Goal: Task Accomplishment & Management: Use online tool/utility

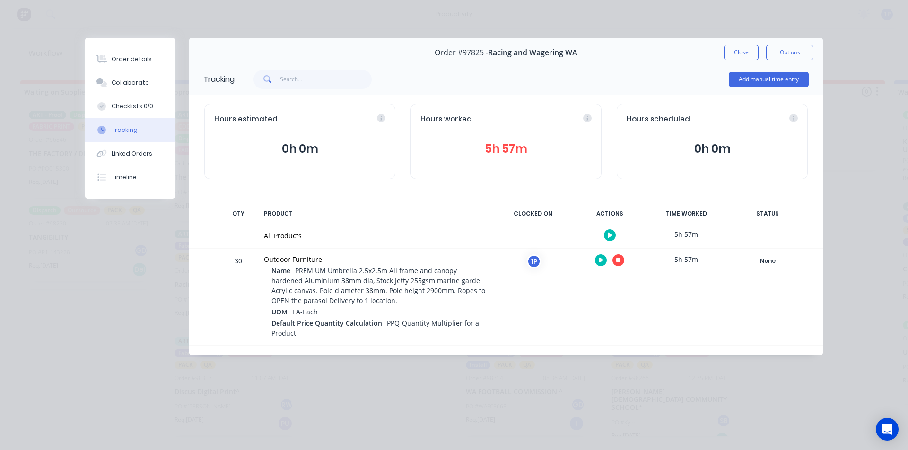
click at [618, 260] on icon "button" at bounding box center [618, 260] width 5 height 5
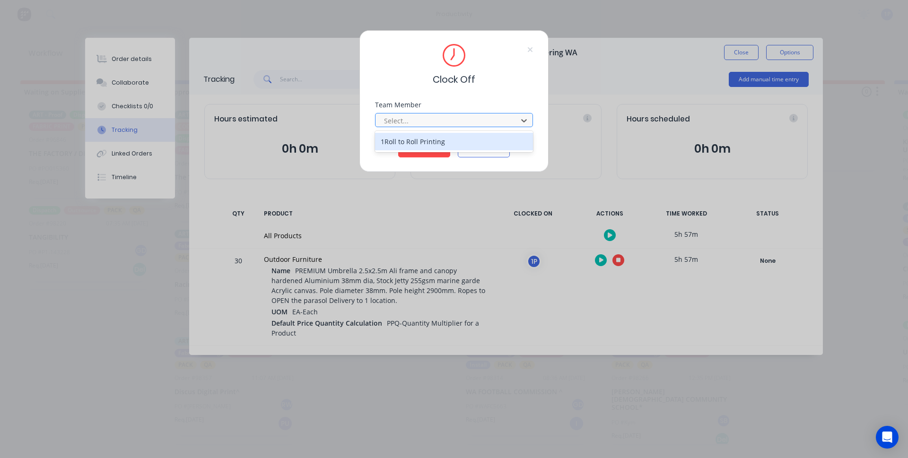
drag, startPoint x: 435, startPoint y: 120, endPoint x: 419, endPoint y: 131, distance: 18.8
click at [434, 121] on div at bounding box center [448, 121] width 130 height 12
drag, startPoint x: 419, startPoint y: 131, endPoint x: 416, endPoint y: 143, distance: 13.2
click at [416, 143] on div "1Roll to Roll Printing" at bounding box center [454, 141] width 158 height 17
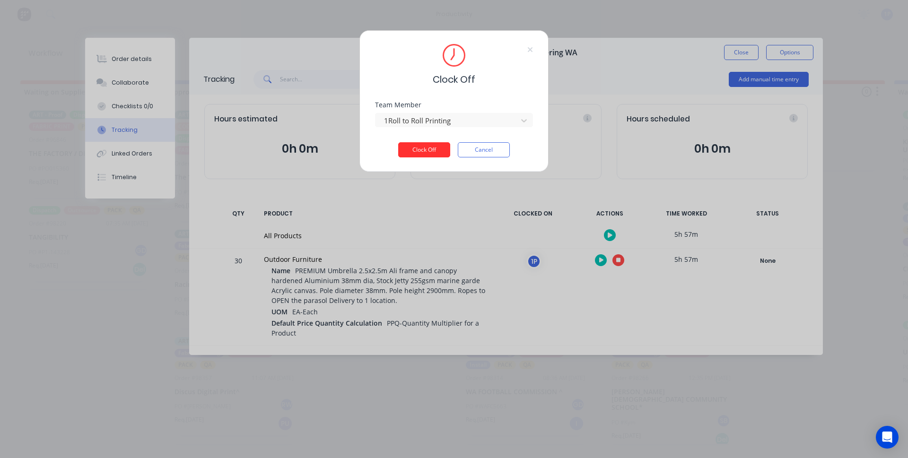
click at [425, 149] on button "Clock Off" at bounding box center [424, 149] width 52 height 15
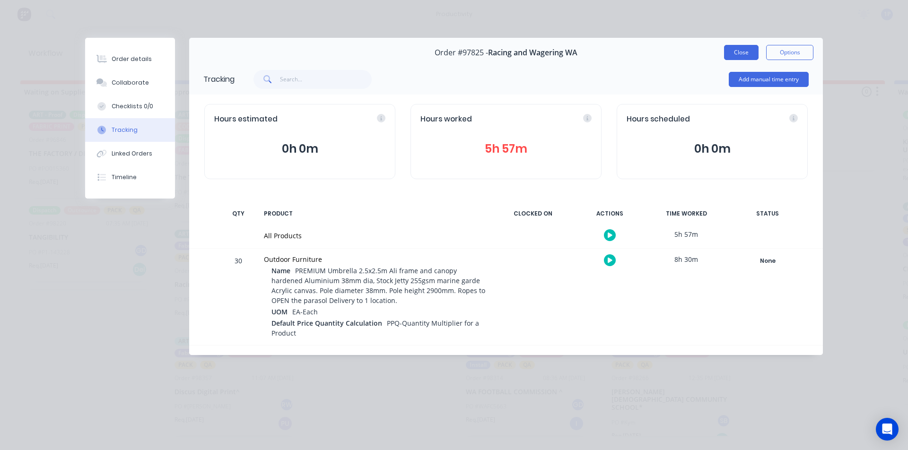
click at [731, 57] on button "Close" at bounding box center [741, 52] width 35 height 15
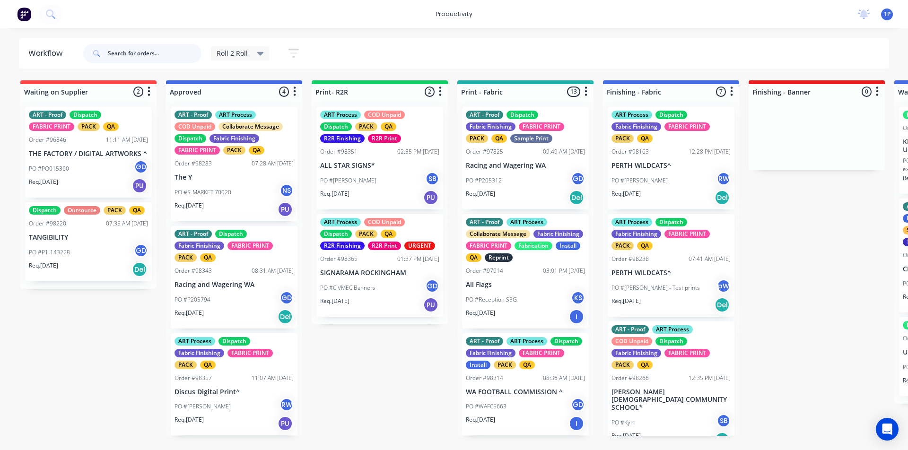
click at [185, 49] on input "text" at bounding box center [155, 53] width 94 height 19
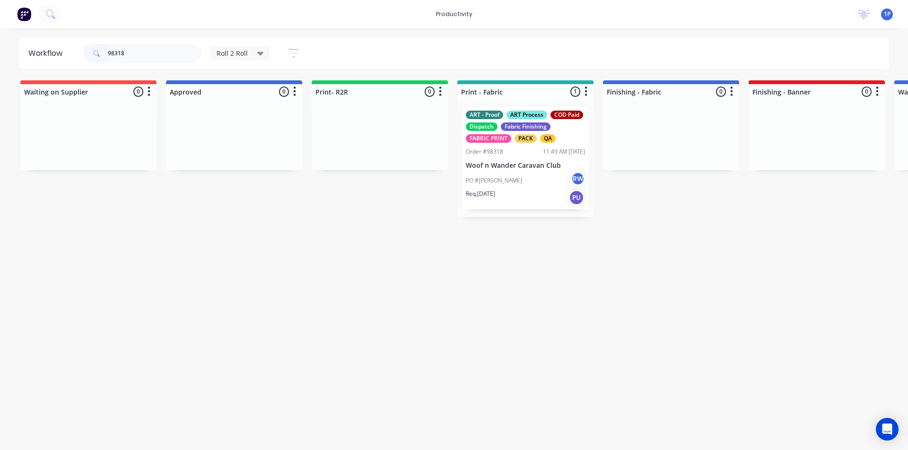
click at [510, 170] on div "ART - Proof ART Process COD Paid Dispatch Fabric Finishing FABRIC PRINT PACK QA…" at bounding box center [525, 158] width 127 height 103
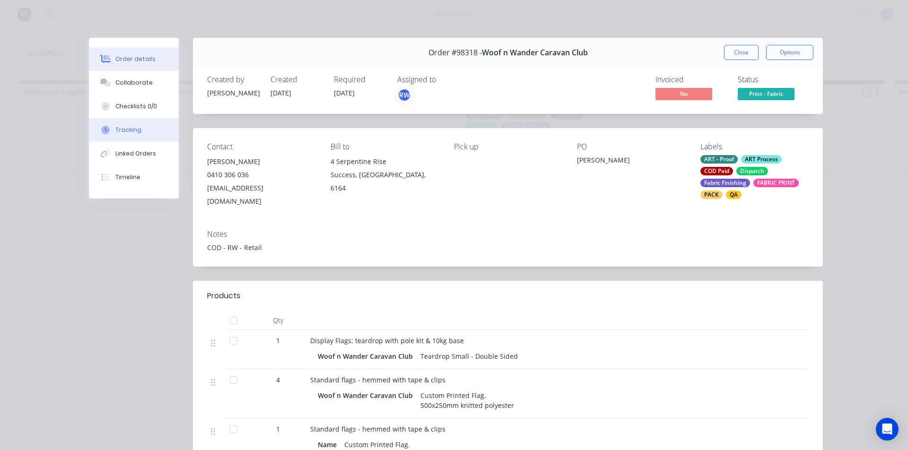
click at [151, 129] on button "Tracking" at bounding box center [134, 130] width 90 height 24
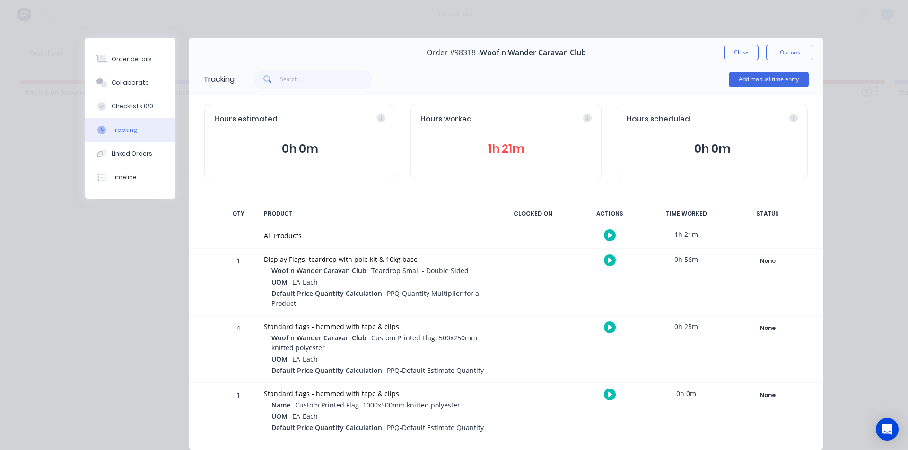
click at [604, 261] on button "button" at bounding box center [610, 260] width 12 height 12
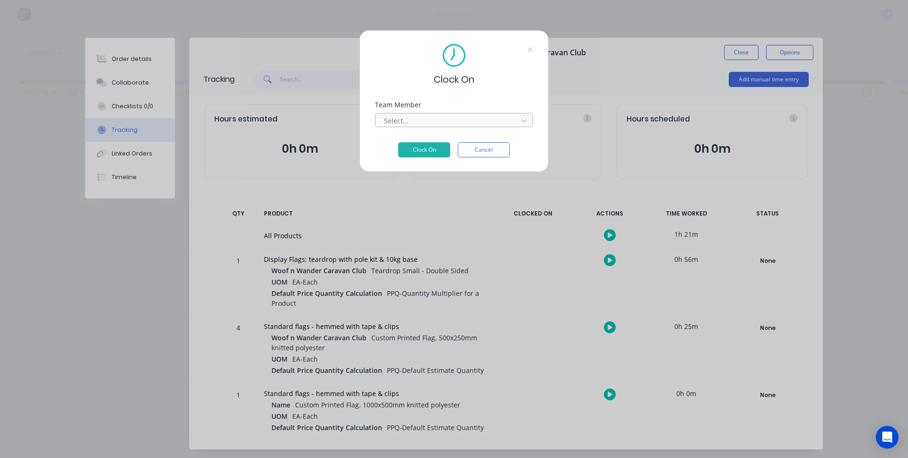
click at [468, 119] on div at bounding box center [448, 121] width 130 height 12
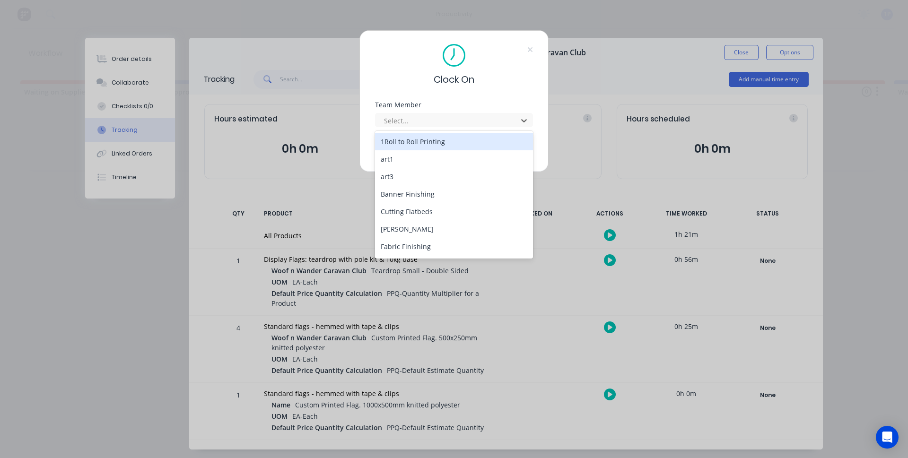
click at [431, 140] on div "1Roll to Roll Printing" at bounding box center [454, 141] width 158 height 17
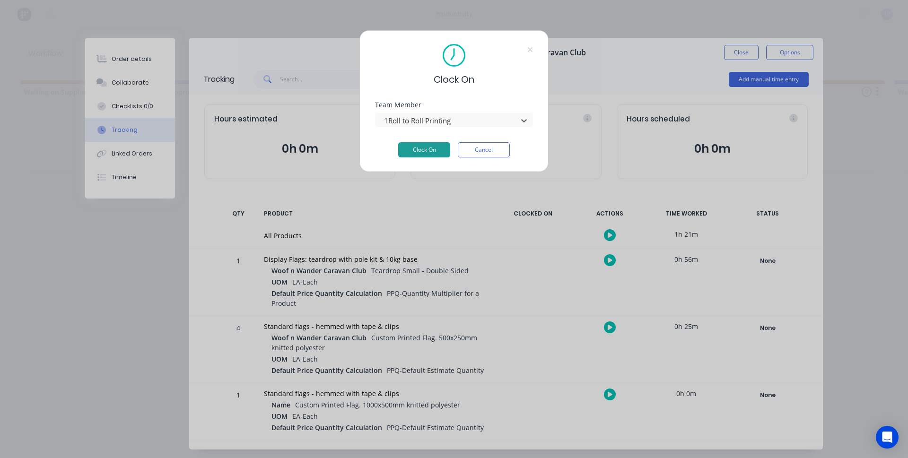
click at [430, 151] on button "Clock On" at bounding box center [424, 149] width 52 height 15
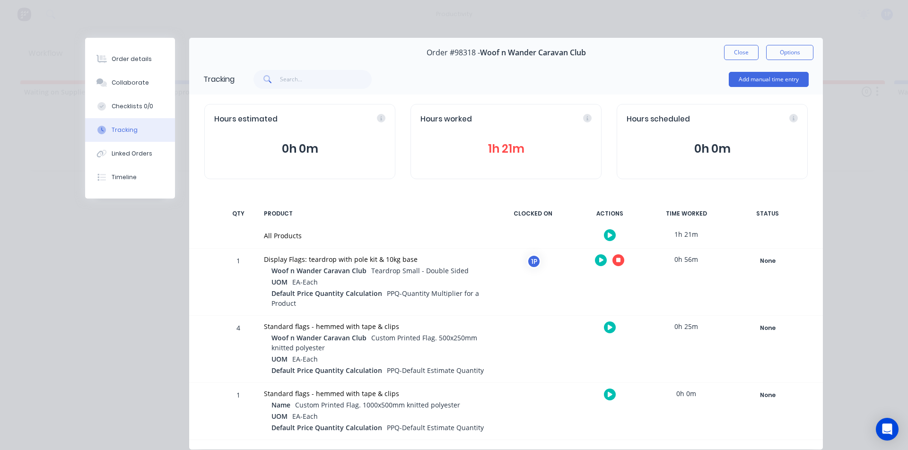
click at [608, 327] on icon "button" at bounding box center [610, 327] width 5 height 5
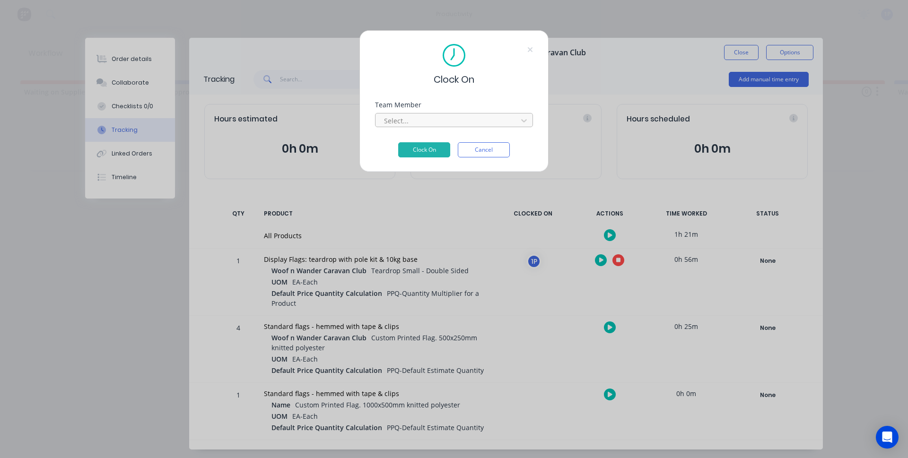
click at [408, 122] on div at bounding box center [448, 121] width 130 height 12
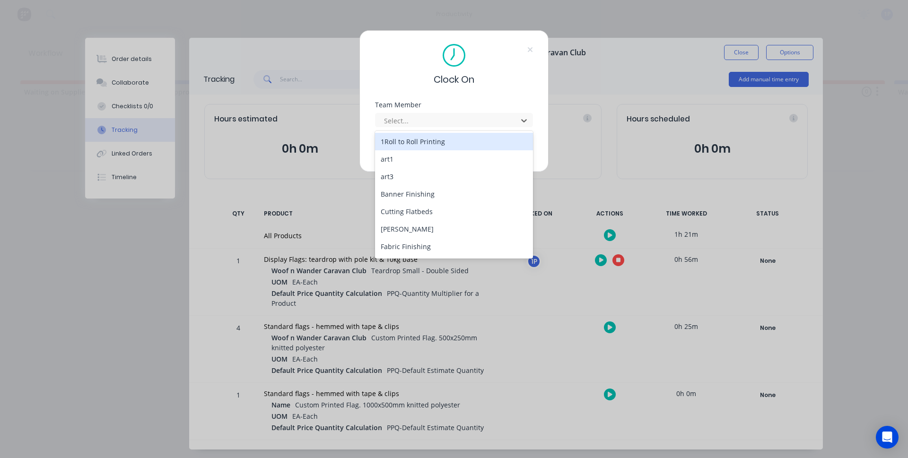
click at [410, 138] on div "1Roll to Roll Printing" at bounding box center [454, 141] width 158 height 17
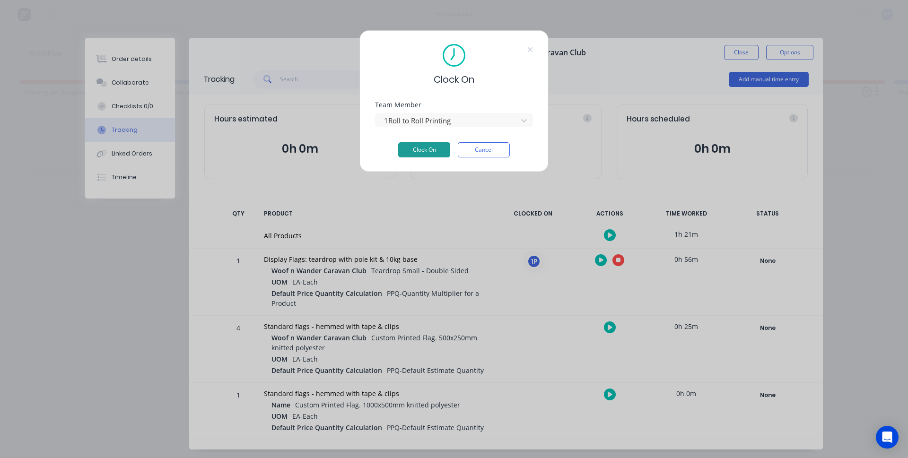
click at [416, 151] on button "Clock On" at bounding box center [424, 149] width 52 height 15
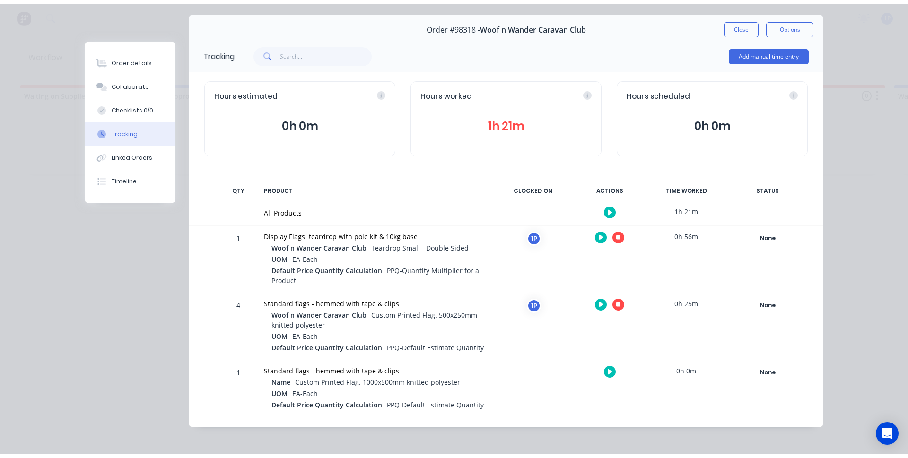
scroll to position [29, 0]
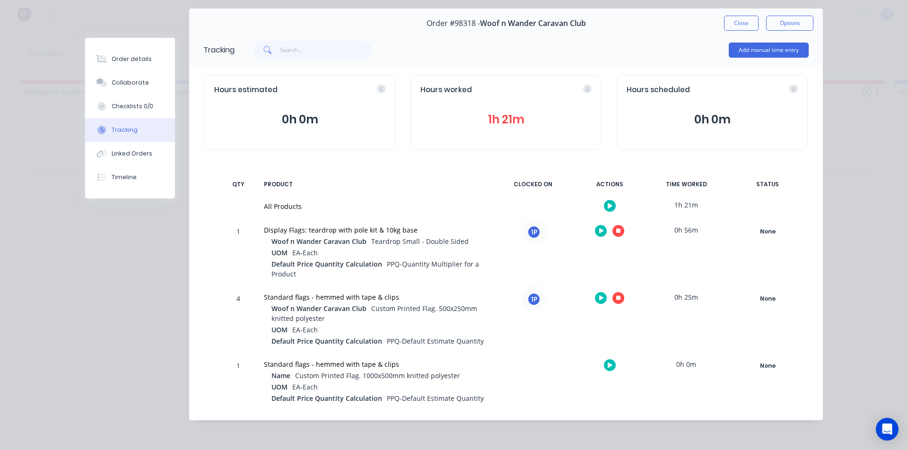
click at [608, 365] on icon "button" at bounding box center [610, 365] width 5 height 5
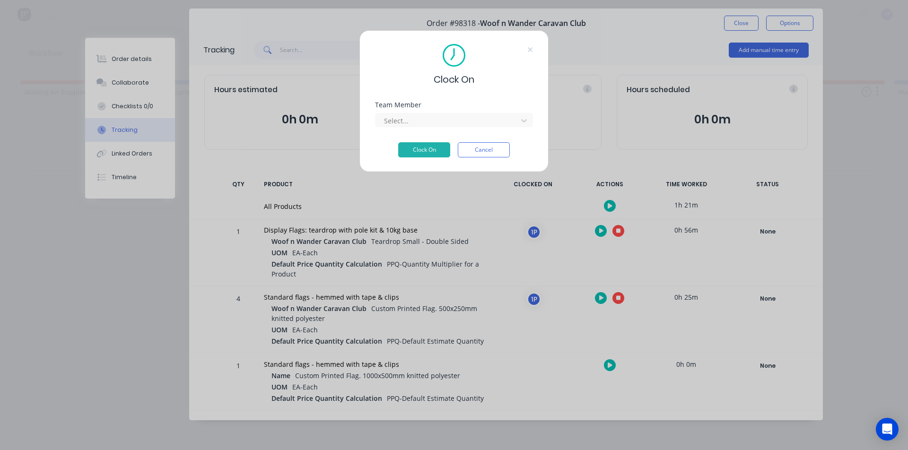
scroll to position [21, 0]
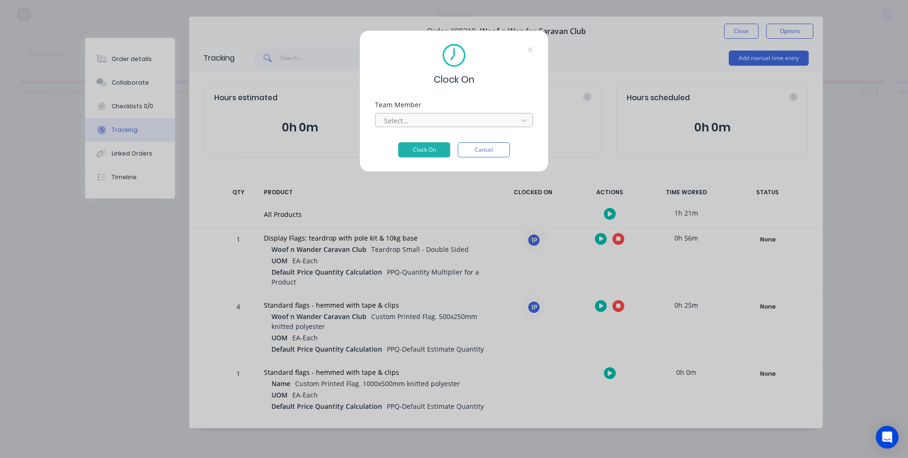
click at [456, 119] on div at bounding box center [448, 121] width 130 height 12
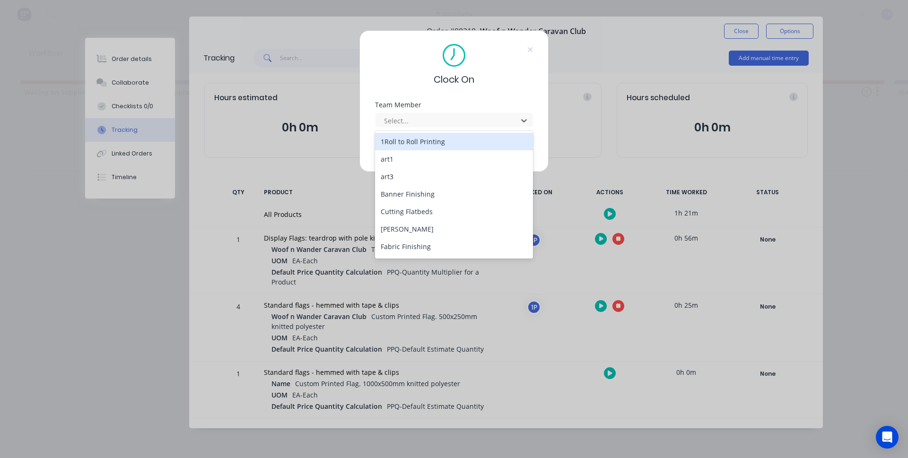
click at [438, 139] on div "1Roll to Roll Printing" at bounding box center [454, 141] width 158 height 17
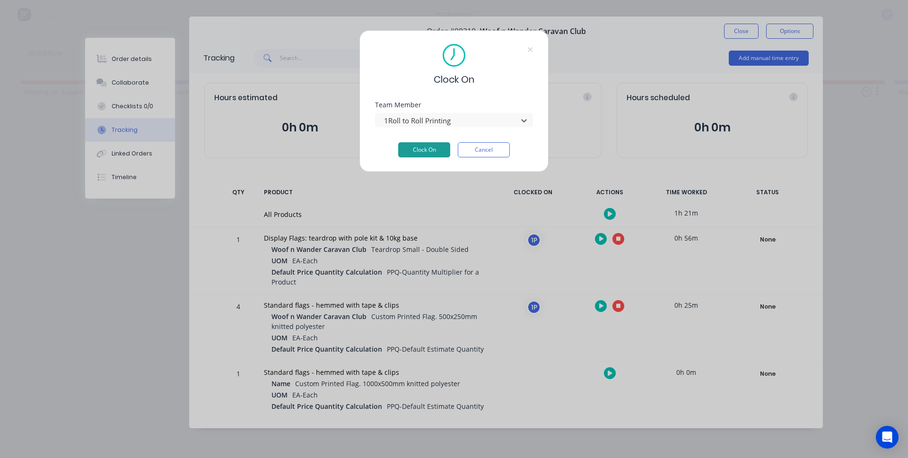
click at [419, 145] on button "Clock On" at bounding box center [424, 149] width 52 height 15
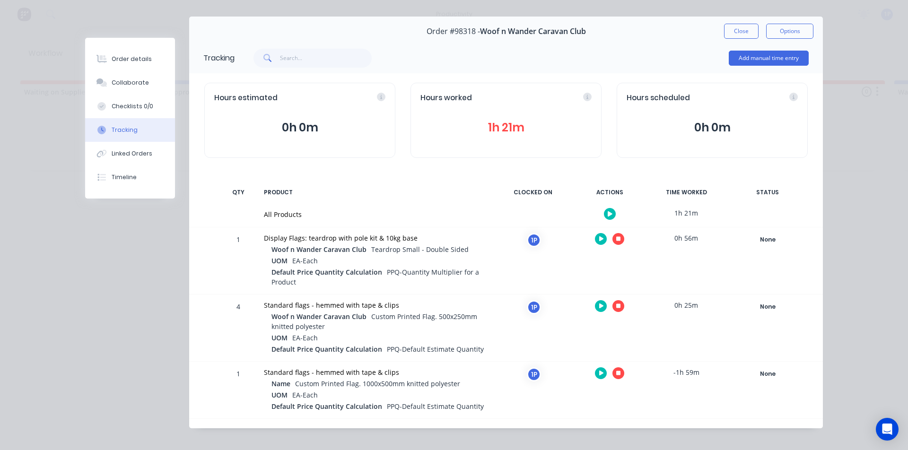
click at [615, 235] on button "button" at bounding box center [618, 239] width 12 height 12
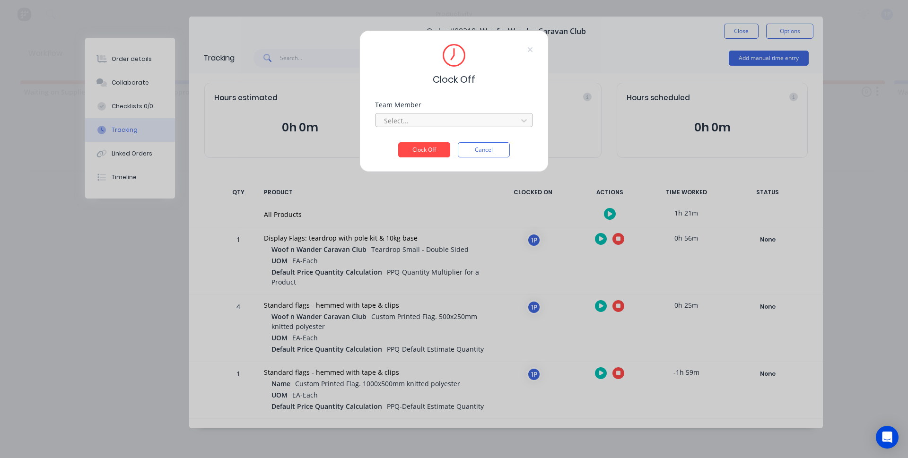
click at [436, 124] on div at bounding box center [448, 121] width 130 height 12
click at [417, 140] on div "1Roll to Roll Printing" at bounding box center [454, 141] width 158 height 17
drag, startPoint x: 420, startPoint y: 148, endPoint x: 486, endPoint y: 203, distance: 86.0
click at [423, 152] on button "Clock Off" at bounding box center [424, 149] width 52 height 15
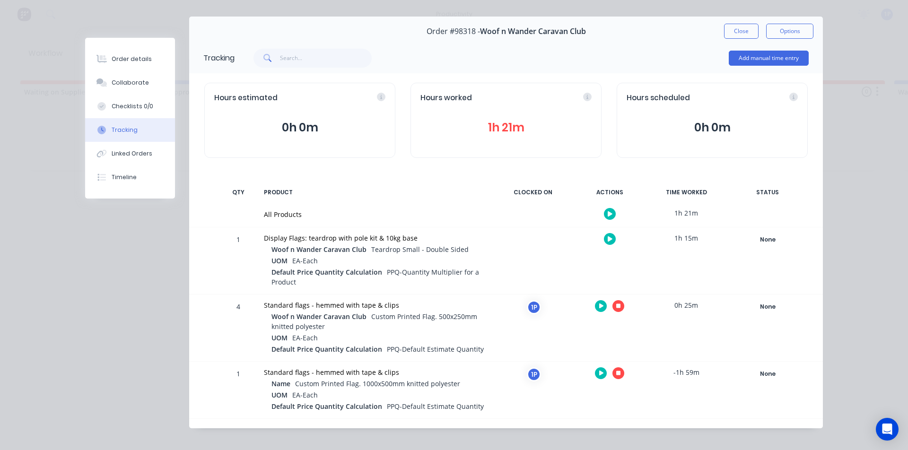
click at [616, 309] on icon "button" at bounding box center [618, 306] width 5 height 6
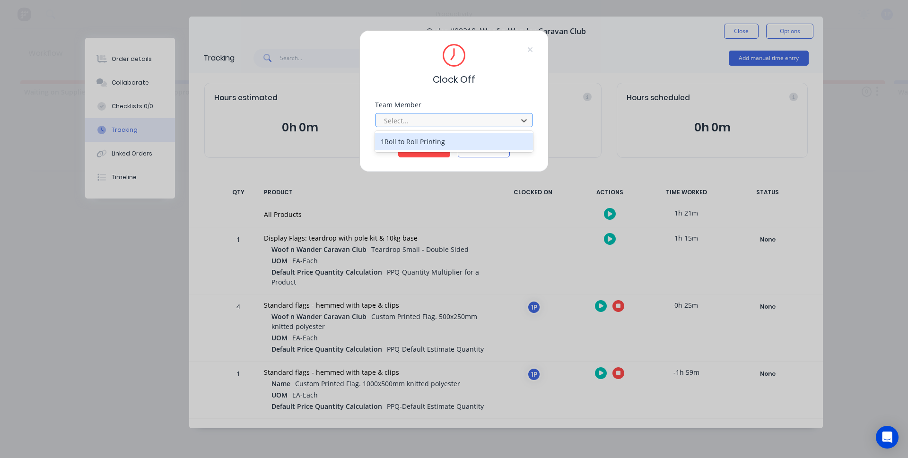
drag, startPoint x: 430, startPoint y: 119, endPoint x: 428, endPoint y: 126, distance: 7.3
click at [430, 119] on div at bounding box center [448, 121] width 130 height 12
click at [424, 144] on div "1Roll to Roll Printing" at bounding box center [454, 141] width 158 height 17
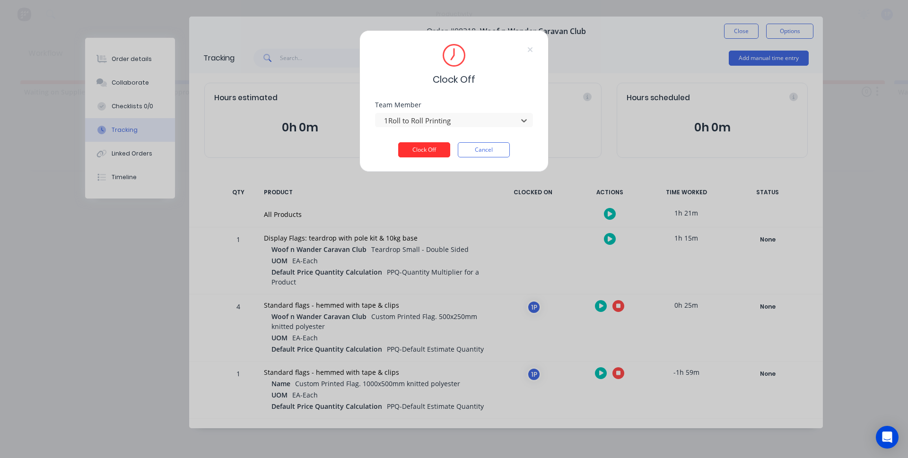
click at [427, 152] on button "Clock Off" at bounding box center [424, 149] width 52 height 15
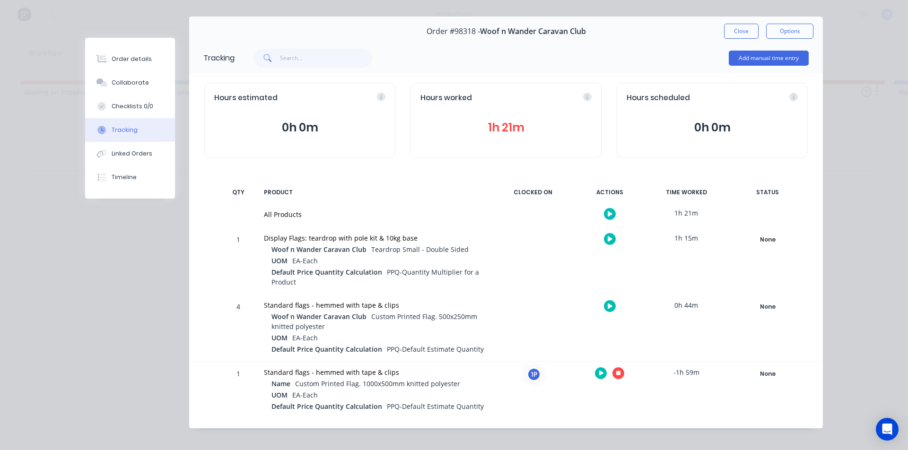
click at [616, 377] on button "button" at bounding box center [618, 373] width 12 height 12
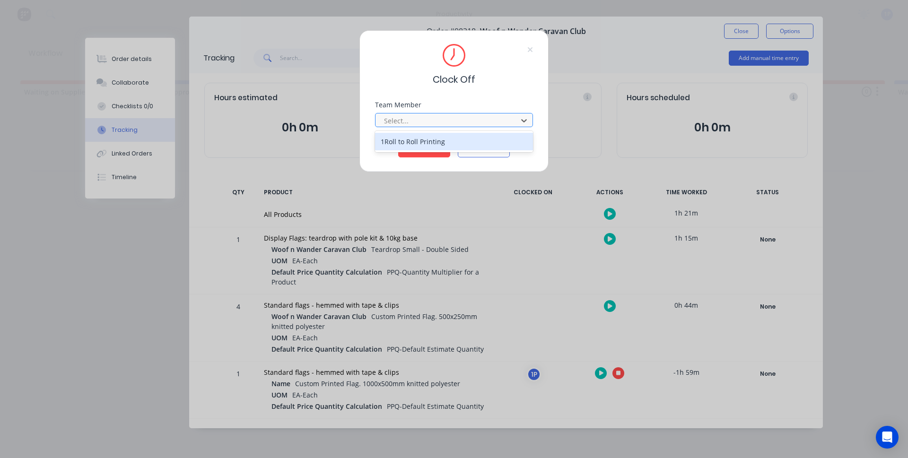
click at [420, 122] on div at bounding box center [448, 121] width 130 height 12
drag, startPoint x: 415, startPoint y: 140, endPoint x: 424, endPoint y: 154, distance: 16.0
click at [415, 141] on div "1Roll to Roll Printing" at bounding box center [454, 141] width 158 height 17
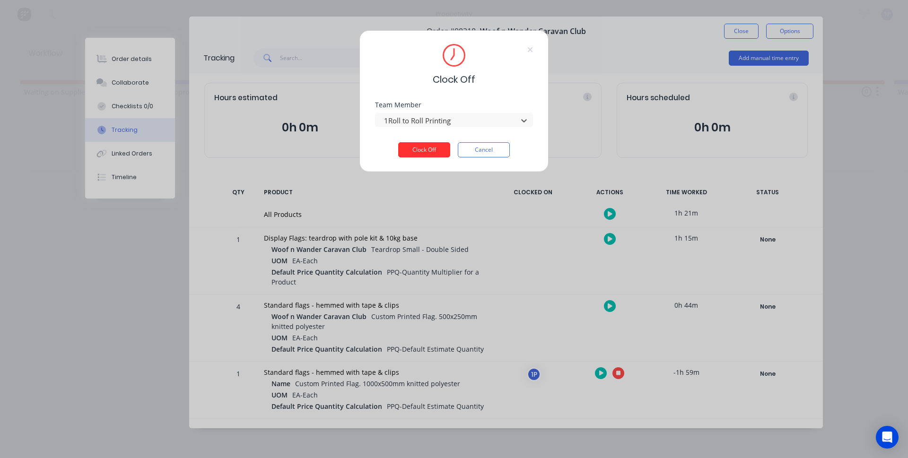
click at [425, 154] on button "Clock Off" at bounding box center [424, 149] width 52 height 15
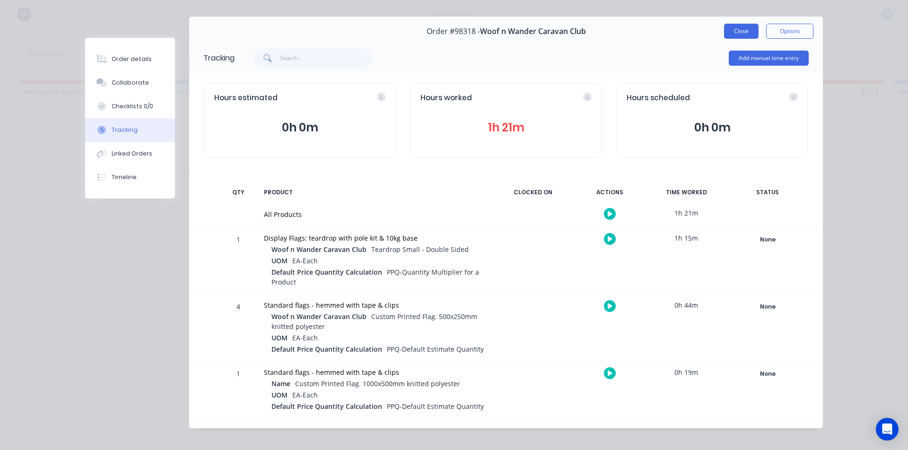
click at [724, 36] on button "Close" at bounding box center [741, 31] width 35 height 15
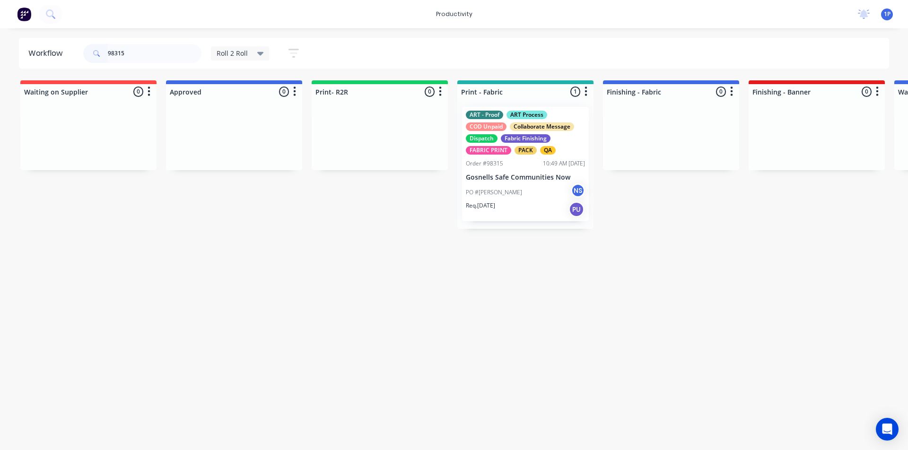
click at [508, 176] on p "Gosnells Safe Communities Now" at bounding box center [525, 178] width 119 height 8
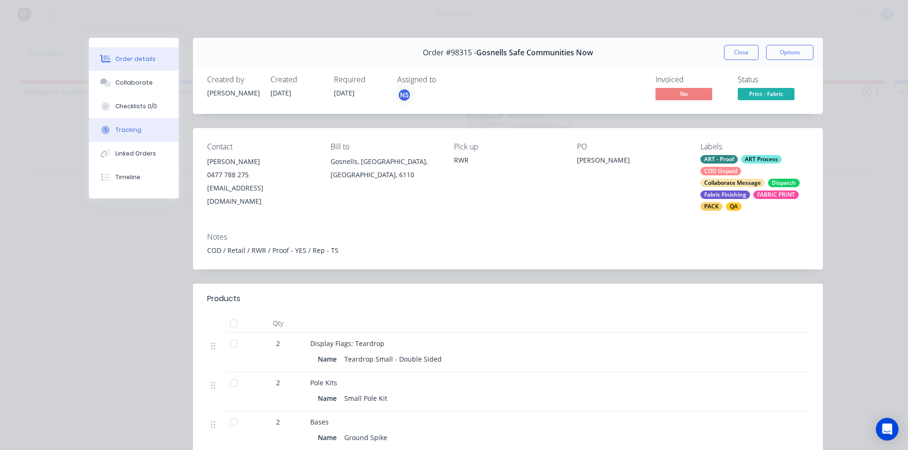
click at [120, 127] on div "Tracking" at bounding box center [128, 130] width 26 height 9
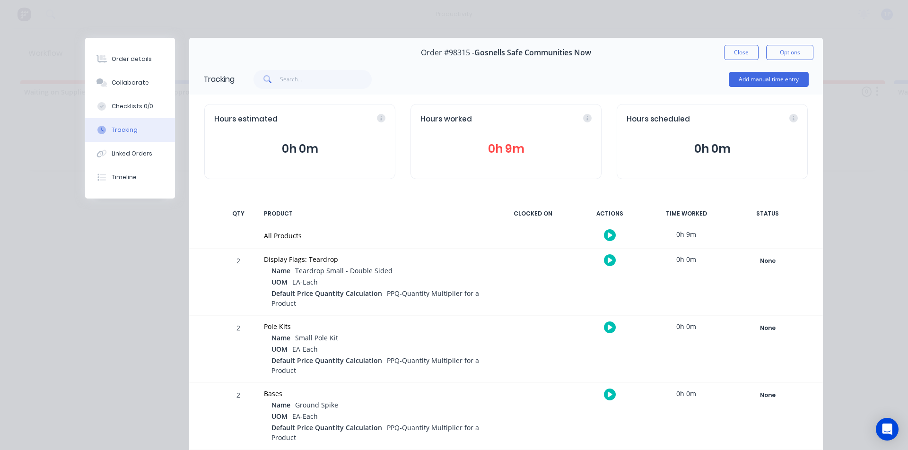
scroll to position [39, 0]
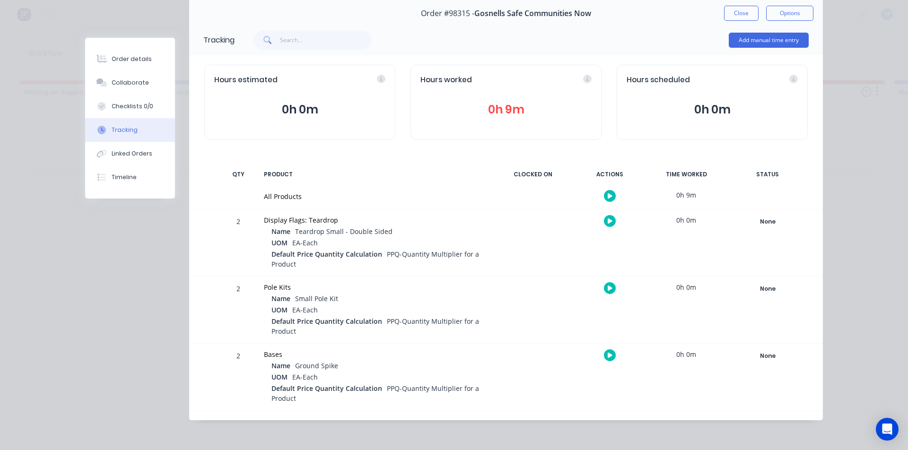
click at [608, 219] on icon "button" at bounding box center [610, 221] width 5 height 6
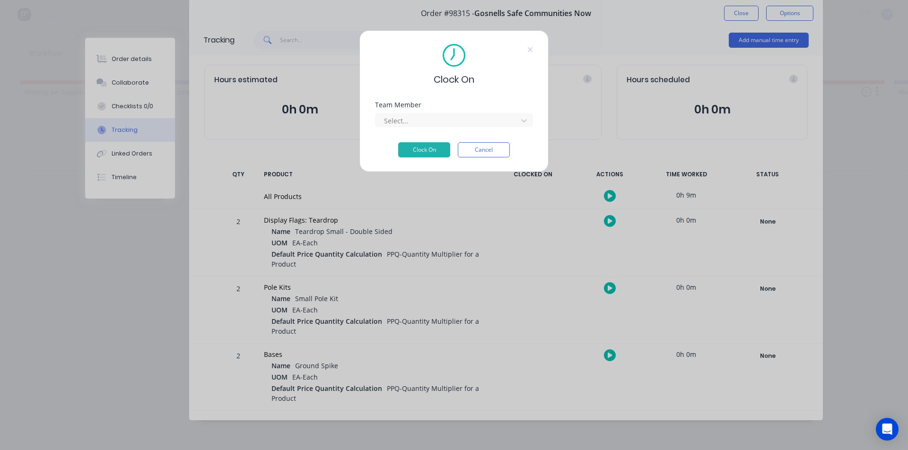
scroll to position [31, 0]
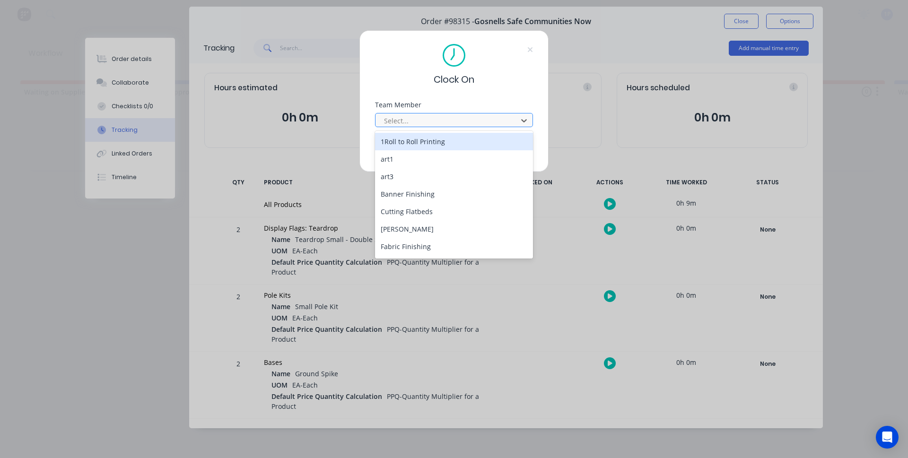
click at [401, 123] on div at bounding box center [448, 121] width 130 height 12
click at [398, 142] on div "1Roll to Roll Printing" at bounding box center [454, 141] width 158 height 17
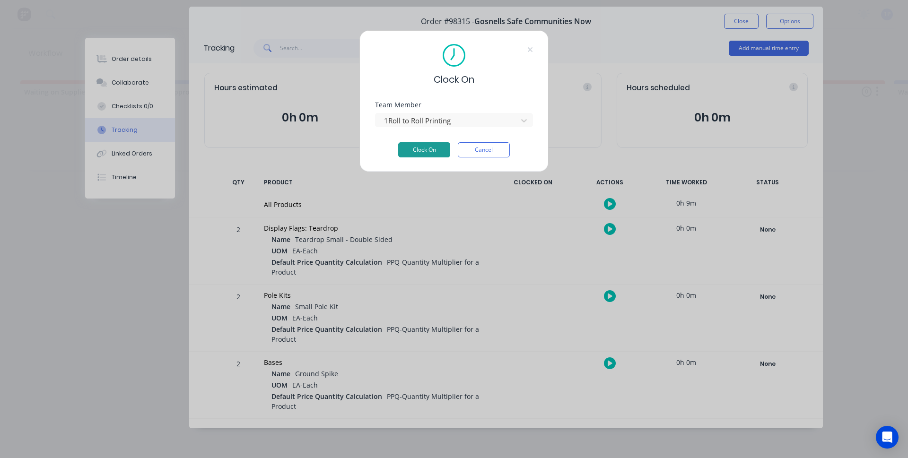
click at [416, 151] on button "Clock On" at bounding box center [424, 149] width 52 height 15
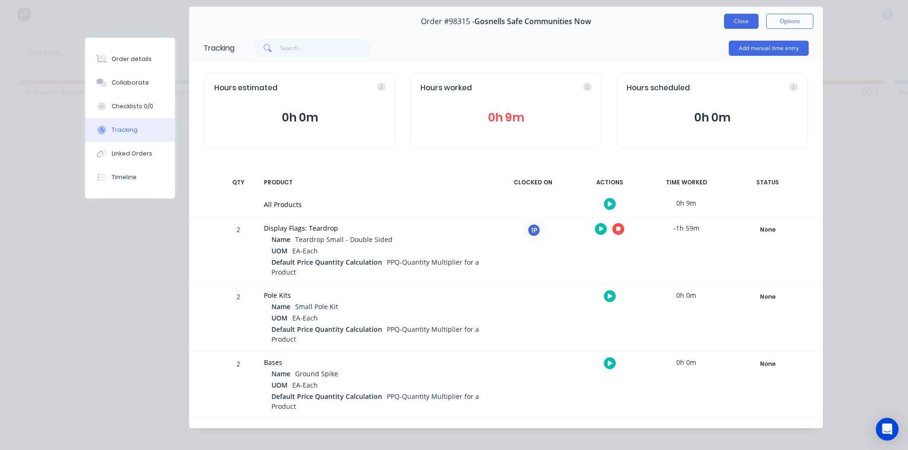
click at [734, 22] on button "Close" at bounding box center [741, 21] width 35 height 15
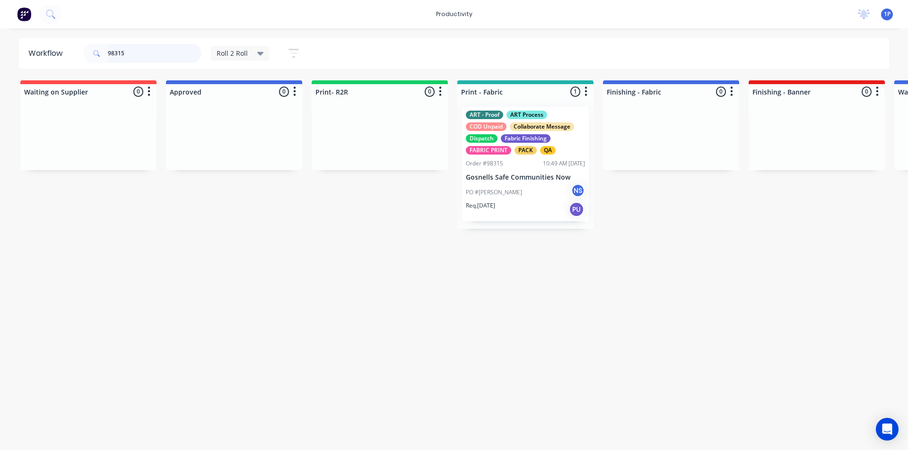
click at [174, 51] on input "98315" at bounding box center [155, 53] width 94 height 19
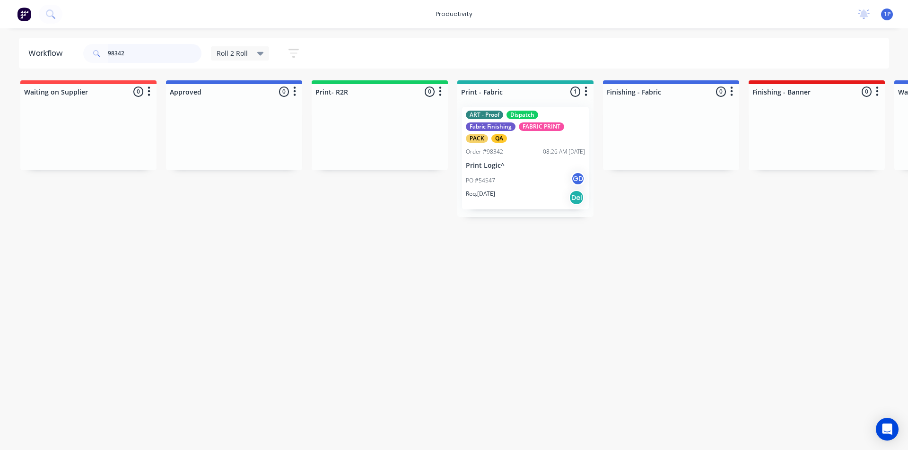
type input "98342"
click at [501, 173] on div "PO #54547 GD" at bounding box center [525, 181] width 119 height 18
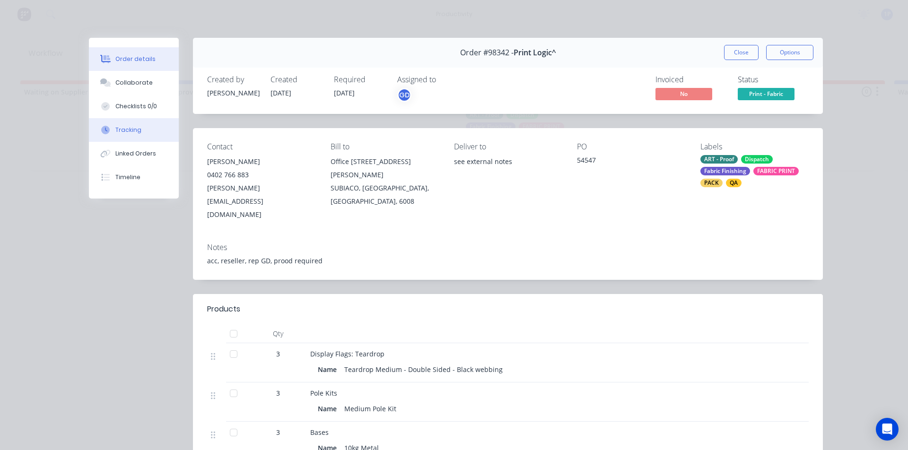
click at [131, 131] on div "Tracking" at bounding box center [128, 130] width 26 height 9
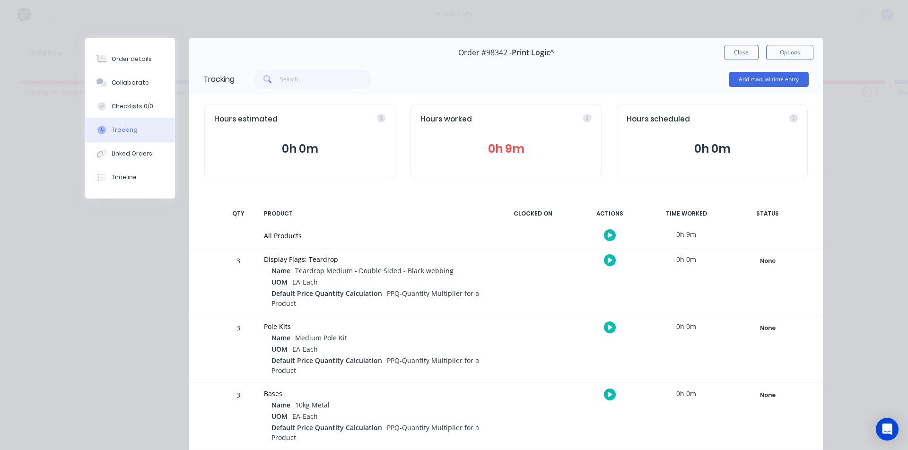
click at [608, 261] on icon "button" at bounding box center [610, 260] width 5 height 5
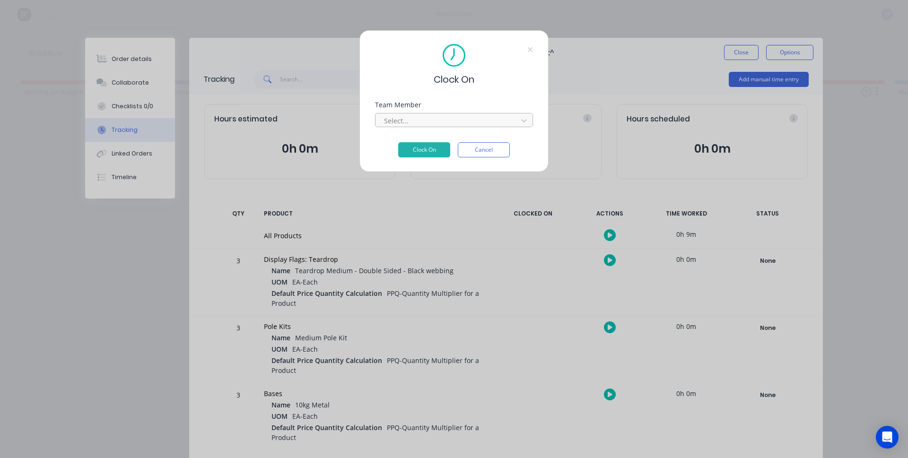
click at [413, 123] on div at bounding box center [448, 121] width 130 height 12
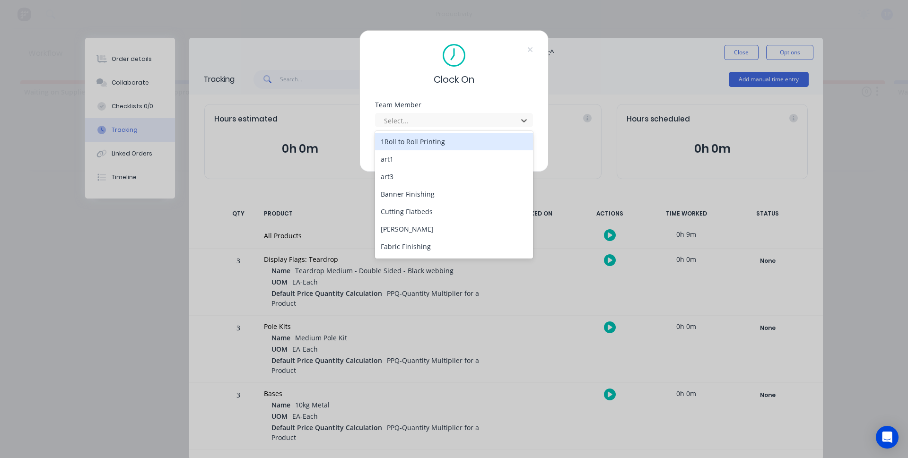
click at [415, 138] on div "1Roll to Roll Printing" at bounding box center [454, 141] width 158 height 17
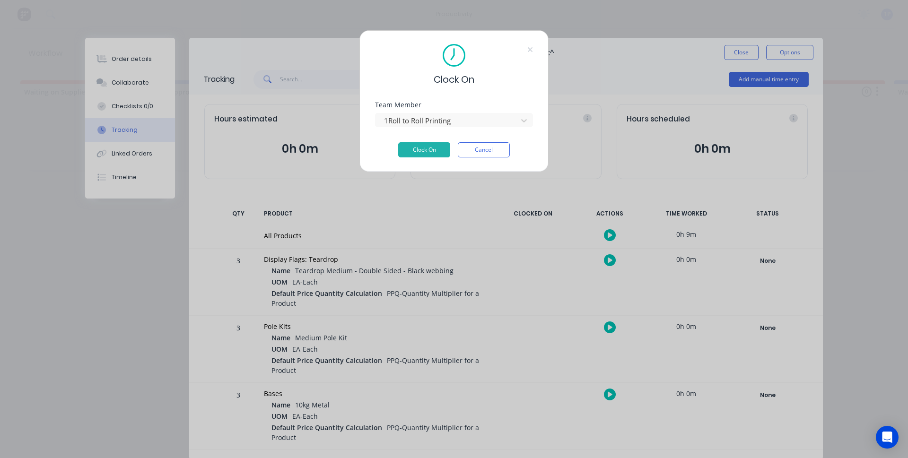
click at [418, 144] on button "Clock On" at bounding box center [424, 149] width 52 height 15
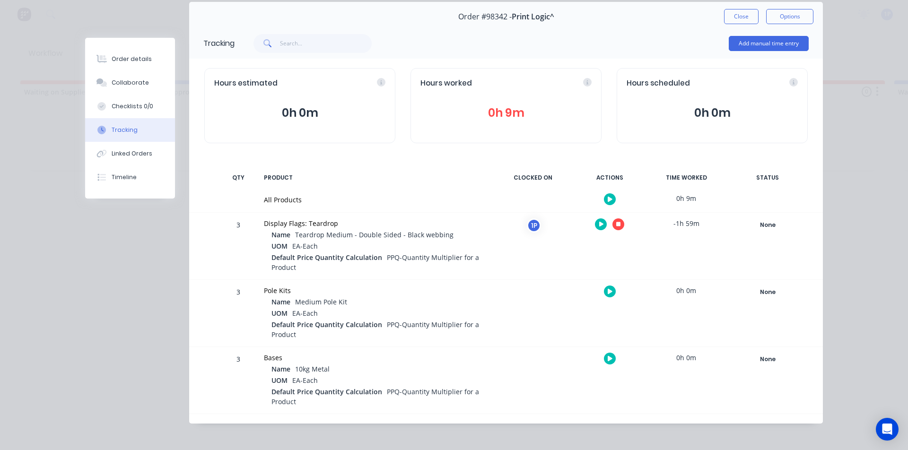
scroll to position [39, 0]
